Goal: Task Accomplishment & Management: Use online tool/utility

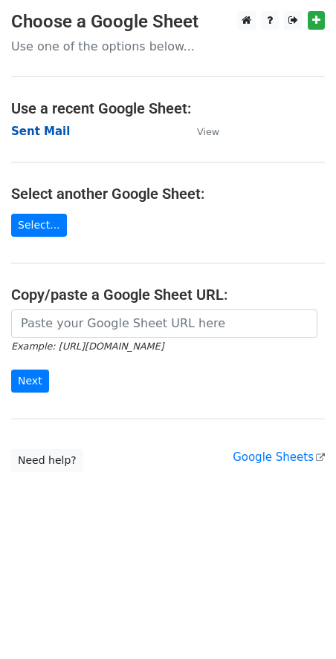
click at [35, 137] on strong "Sent Mail" at bounding box center [40, 131] width 59 height 13
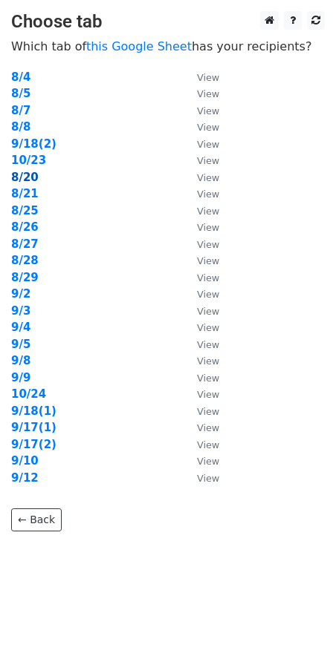
click at [29, 172] on strong "8/20" at bounding box center [24, 177] width 27 height 13
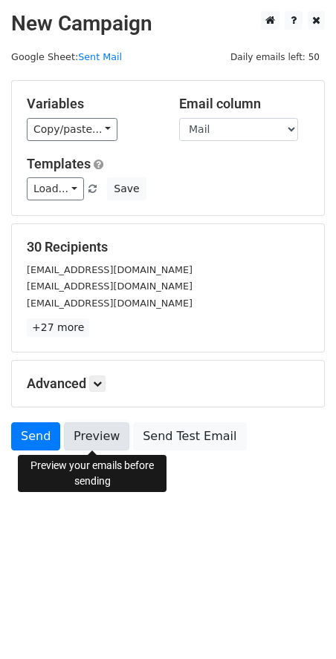
click at [88, 436] on link "Preview" at bounding box center [96, 437] width 65 height 28
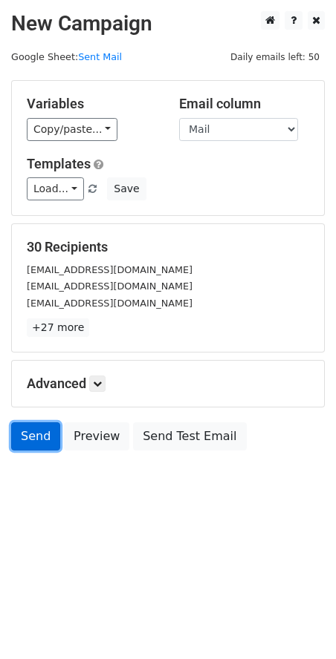
click at [45, 438] on link "Send" at bounding box center [35, 437] width 49 height 28
